Goal: Task Accomplishment & Management: Manage account settings

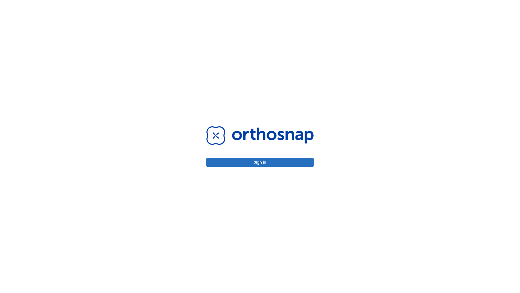
click at [260, 162] on button "Sign in" at bounding box center [260, 162] width 107 height 9
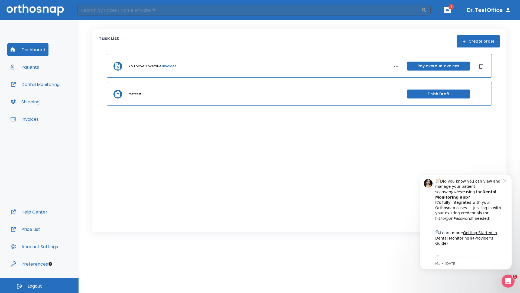
click at [39, 285] on span "Logout" at bounding box center [35, 286] width 14 height 6
